Goal: Information Seeking & Learning: Learn about a topic

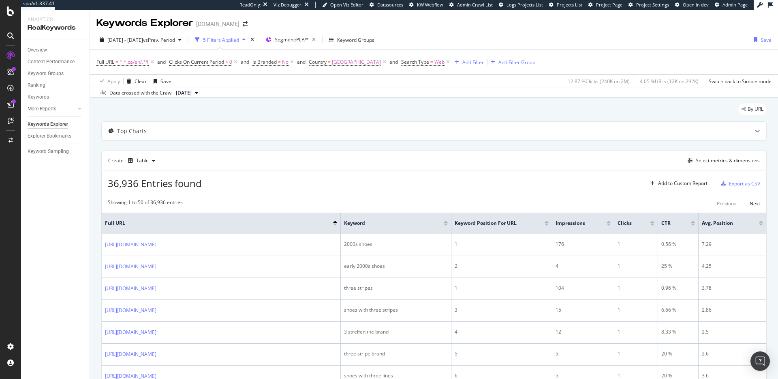
scroll to position [52, 0]
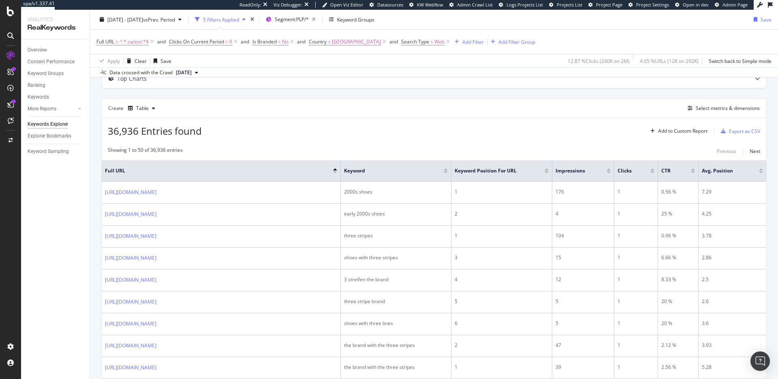
click at [653, 169] on div at bounding box center [653, 169] width 4 height 2
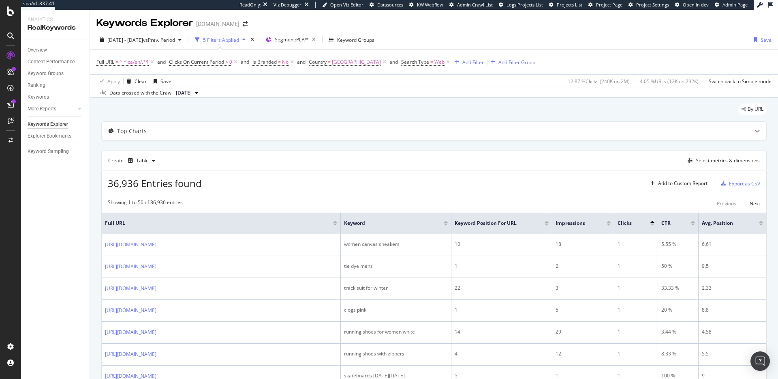
click at [653, 224] on div at bounding box center [653, 224] width 4 height 2
